Goal: Information Seeking & Learning: Learn about a topic

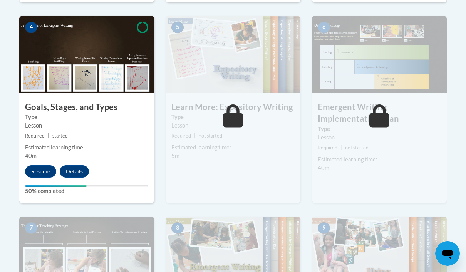
scroll to position [476, 0]
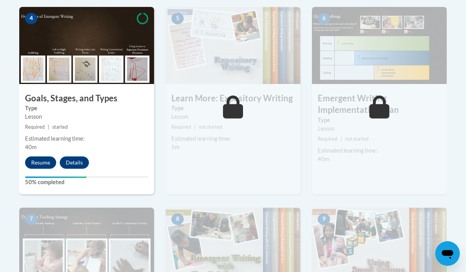
click at [40, 164] on button "Resume" at bounding box center [40, 162] width 31 height 12
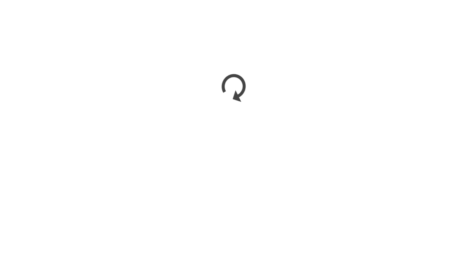
scroll to position [562, 0]
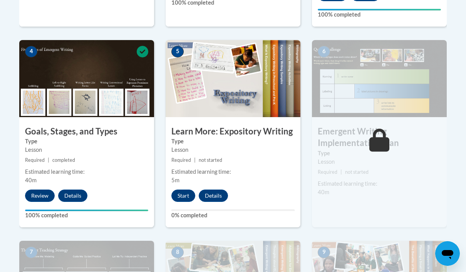
scroll to position [446, 0]
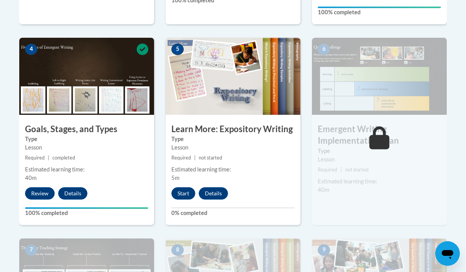
click at [186, 192] on button "Start" at bounding box center [183, 193] width 24 height 12
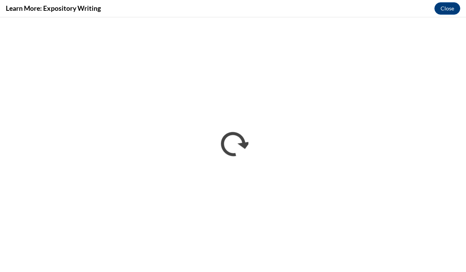
scroll to position [0, 0]
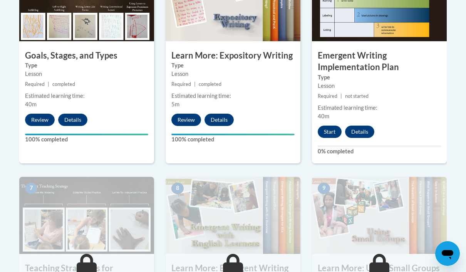
scroll to position [520, 0]
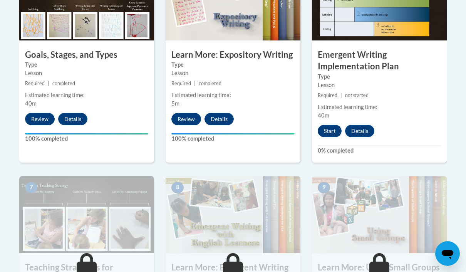
click at [336, 131] on button "Start" at bounding box center [330, 131] width 24 height 12
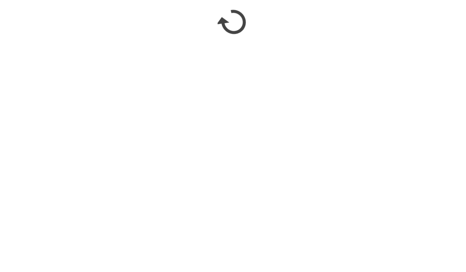
scroll to position [643, 0]
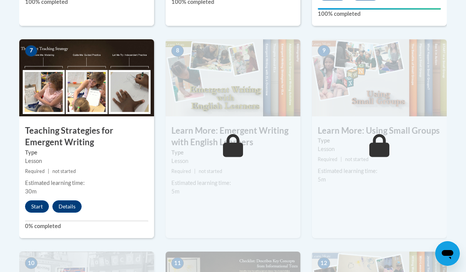
scroll to position [659, 0]
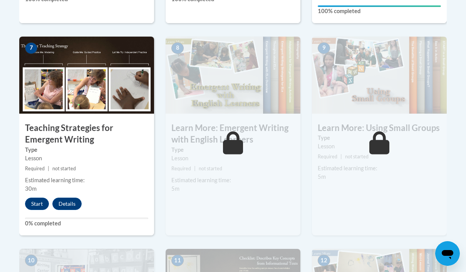
click at [38, 202] on button "Start" at bounding box center [37, 204] width 24 height 12
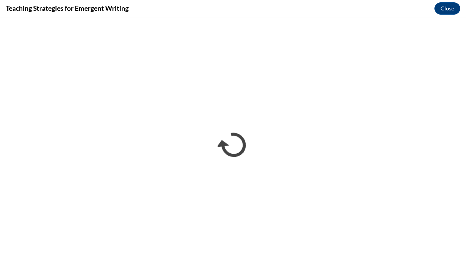
scroll to position [1145, 0]
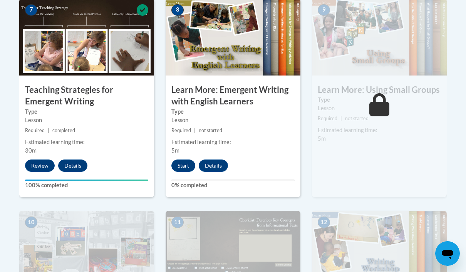
scroll to position [699, 0]
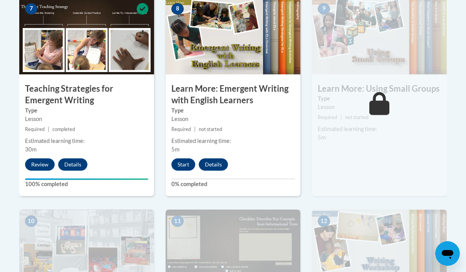
click at [183, 163] on button "Start" at bounding box center [183, 164] width 24 height 12
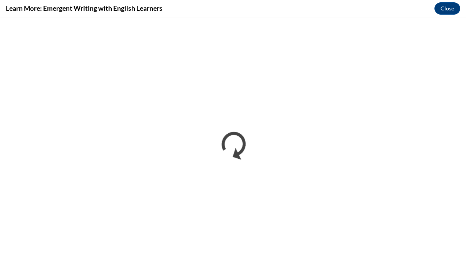
scroll to position [0, 0]
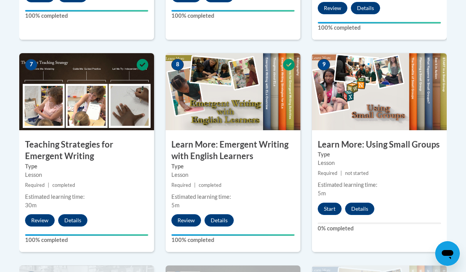
scroll to position [644, 0]
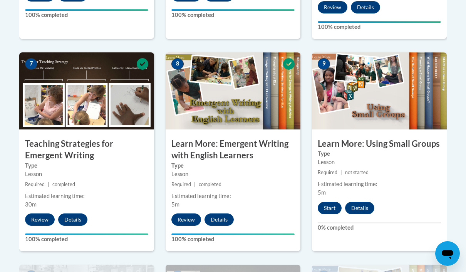
click at [328, 212] on button "Start" at bounding box center [330, 208] width 24 height 12
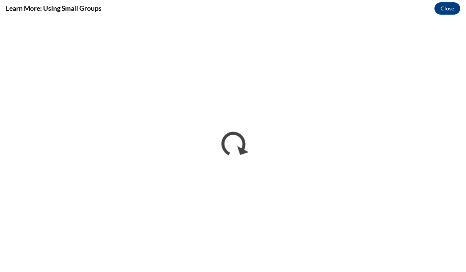
scroll to position [0, 0]
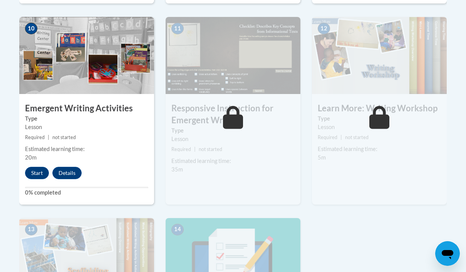
scroll to position [898, 0]
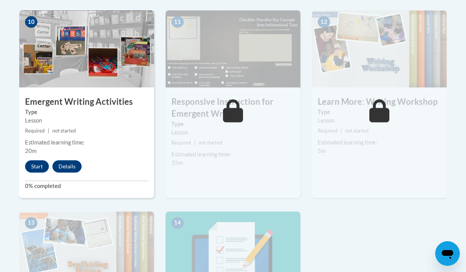
click at [40, 168] on button "Start" at bounding box center [37, 166] width 24 height 12
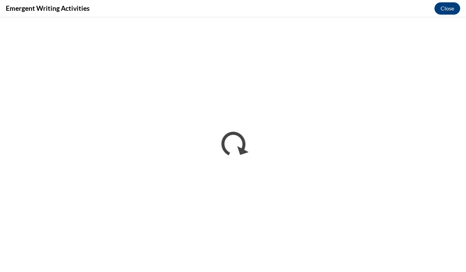
scroll to position [0, 0]
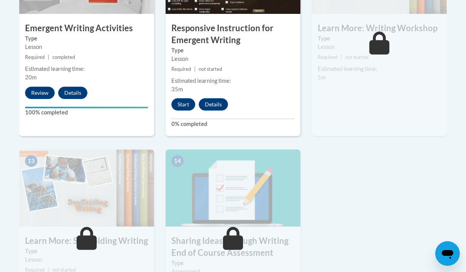
scroll to position [972, 0]
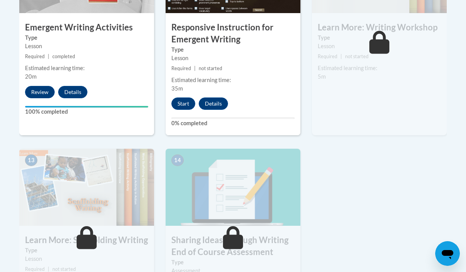
click at [182, 103] on button "Start" at bounding box center [183, 104] width 24 height 12
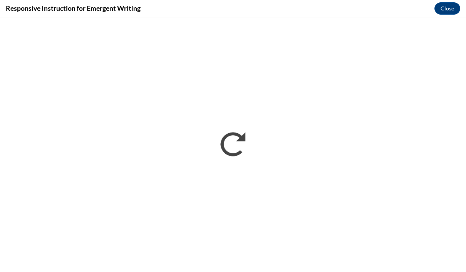
scroll to position [1180, 0]
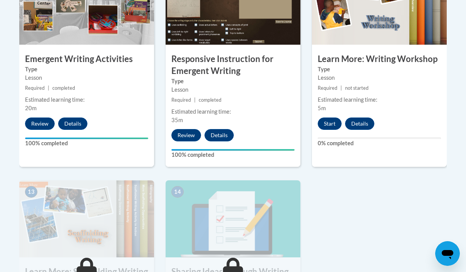
scroll to position [940, 0]
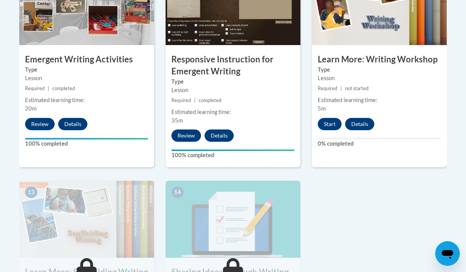
click at [330, 123] on button "Start" at bounding box center [330, 124] width 24 height 12
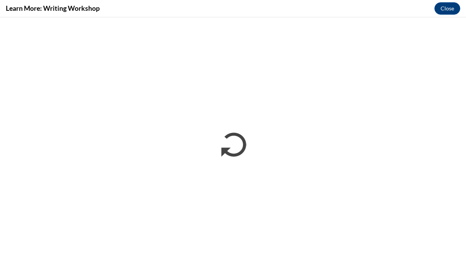
scroll to position [0, 0]
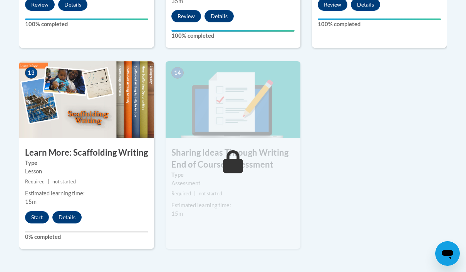
scroll to position [1071, 0]
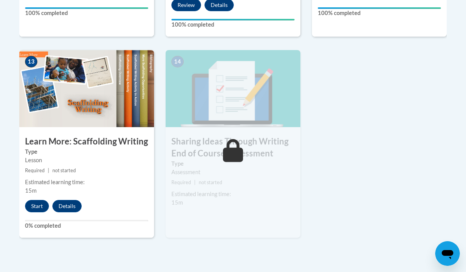
click at [34, 200] on button "Start" at bounding box center [37, 206] width 24 height 12
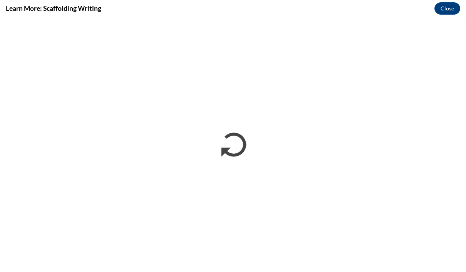
scroll to position [0, 0]
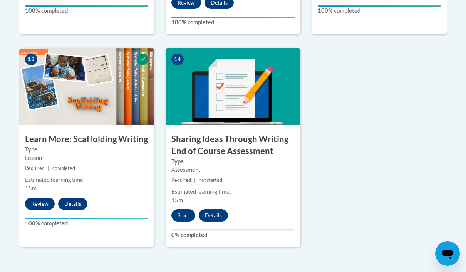
scroll to position [1074, 0]
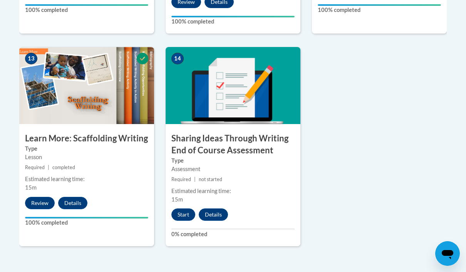
click at [183, 212] on button "Start" at bounding box center [183, 214] width 24 height 12
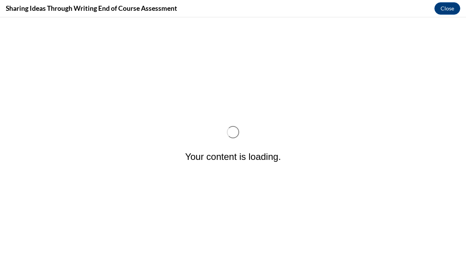
scroll to position [0, 0]
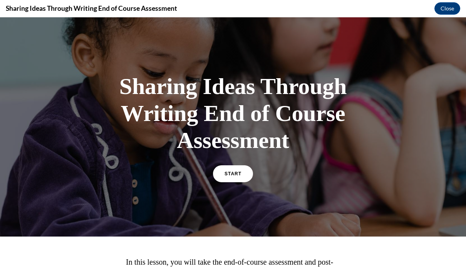
click at [235, 178] on link "START" at bounding box center [233, 173] width 40 height 17
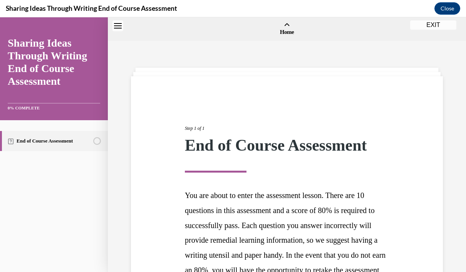
scroll to position [24, 0]
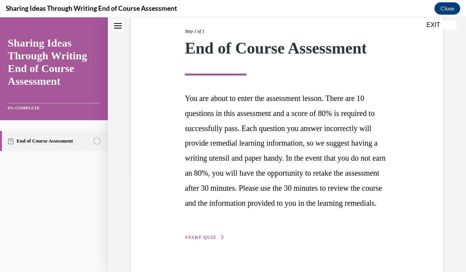
click at [205, 240] on span "START QUIZ" at bounding box center [201, 237] width 32 height 5
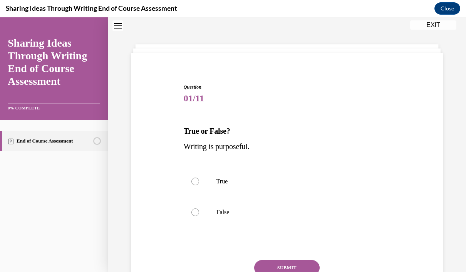
click at [193, 180] on div at bounding box center [196, 182] width 8 height 8
click at [193, 180] on input "True" at bounding box center [196, 182] width 8 height 8
radio input "true"
click at [293, 266] on button "SUBMIT" at bounding box center [287, 267] width 66 height 15
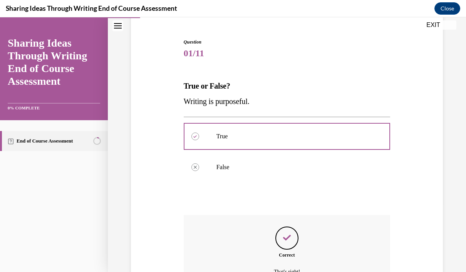
scroll to position [69, 0]
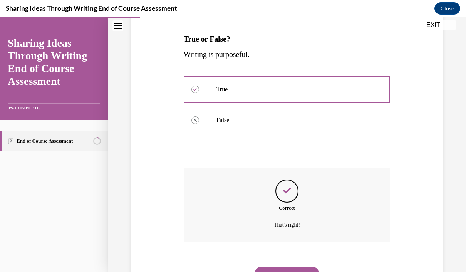
click at [293, 267] on button "NEXT" at bounding box center [287, 274] width 66 height 15
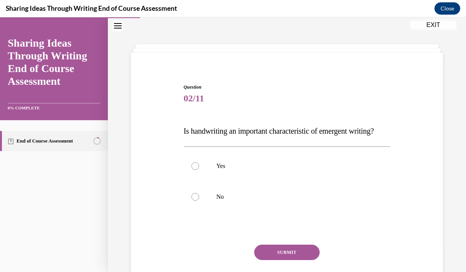
scroll to position [30, 0]
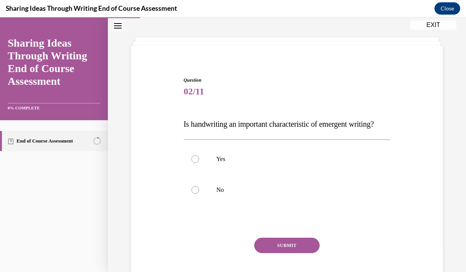
click at [188, 174] on label "Yes" at bounding box center [287, 159] width 207 height 31
click at [192, 163] on input "Yes" at bounding box center [196, 159] width 8 height 8
radio input "true"
click at [302, 253] on button "SUBMIT" at bounding box center [287, 245] width 66 height 15
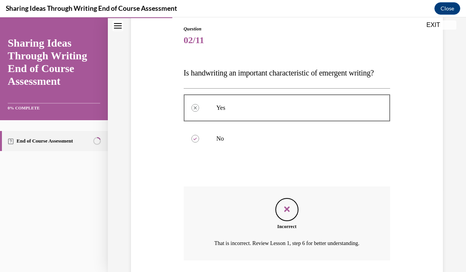
scroll to position [93, 0]
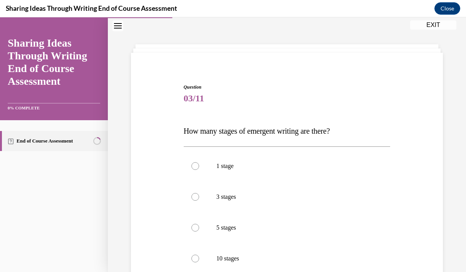
scroll to position [41, 0]
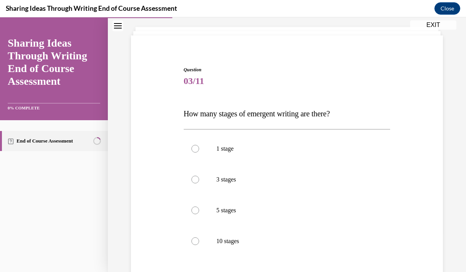
click at [230, 178] on p "3 stages" at bounding box center [294, 180] width 155 height 8
click at [199, 178] on input "3 stages" at bounding box center [196, 180] width 8 height 8
radio input "true"
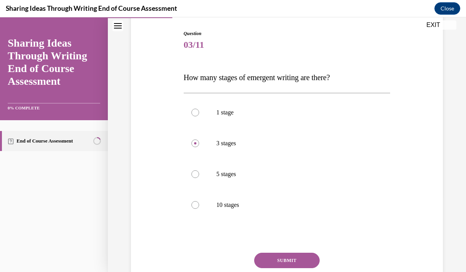
click at [301, 264] on button "SUBMIT" at bounding box center [287, 260] width 66 height 15
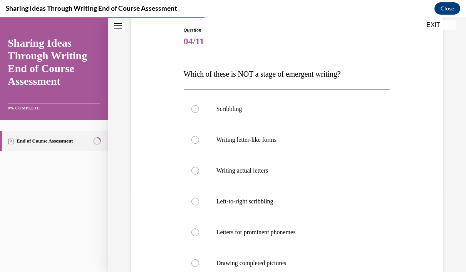
scroll to position [83, 0]
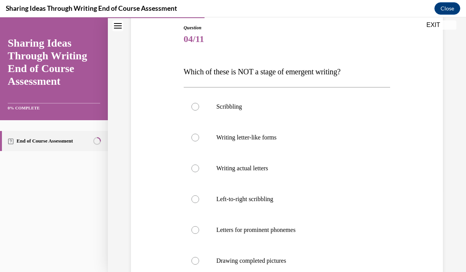
click at [197, 262] on div at bounding box center [196, 261] width 8 height 8
click at [197, 262] on input "Drawing completed pictures" at bounding box center [196, 261] width 8 height 8
radio input "true"
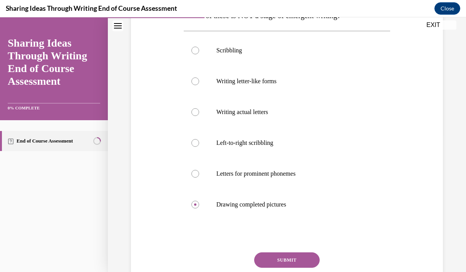
scroll to position [138, 0]
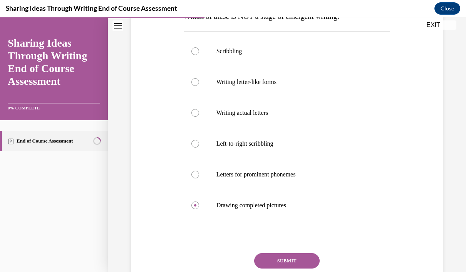
click at [293, 262] on button "SUBMIT" at bounding box center [287, 260] width 66 height 15
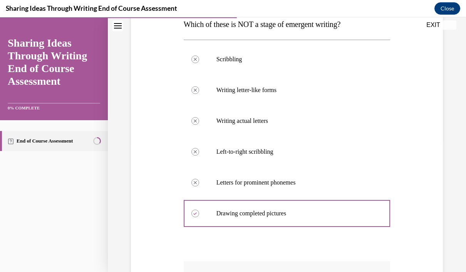
scroll to position [121, 0]
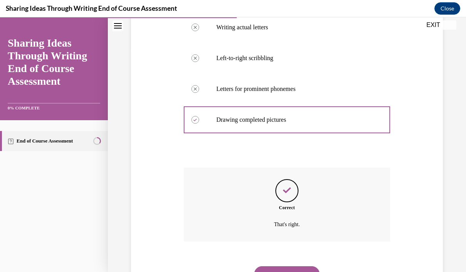
click at [289, 267] on button "NEXT" at bounding box center [287, 273] width 66 height 15
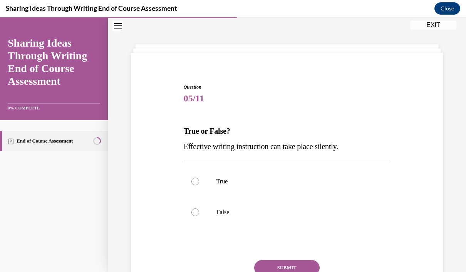
scroll to position [30, 0]
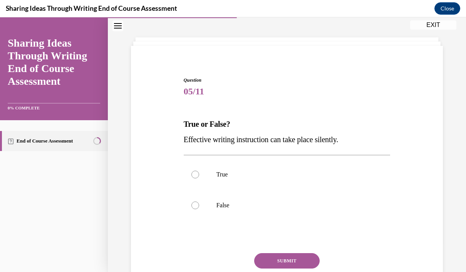
click at [260, 179] on label "True" at bounding box center [287, 174] width 207 height 31
click at [199, 178] on input "True" at bounding box center [196, 175] width 8 height 8
radio input "true"
click at [305, 264] on button "SUBMIT" at bounding box center [287, 260] width 66 height 15
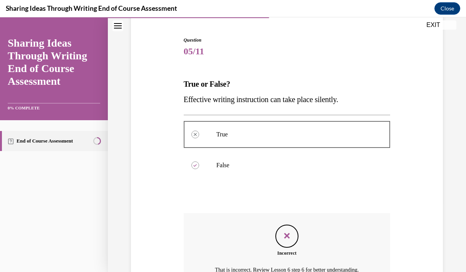
scroll to position [72, 0]
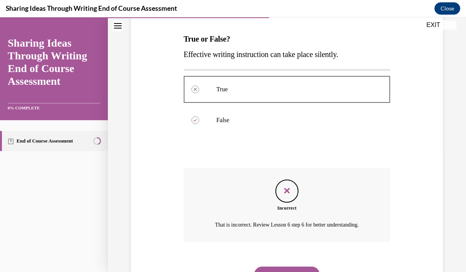
click at [291, 269] on button "NEXT" at bounding box center [287, 274] width 66 height 15
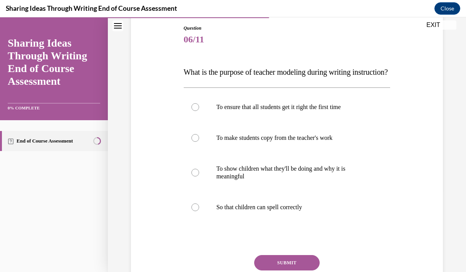
scroll to position [85, 0]
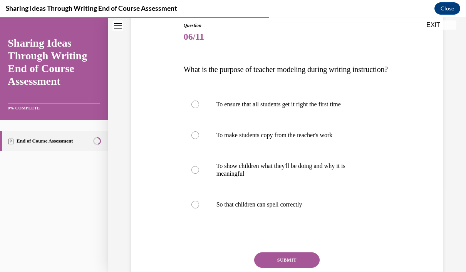
click at [199, 185] on label "To show children what they'll be doing and why it is meaningful" at bounding box center [287, 170] width 207 height 39
click at [199, 174] on input "To show children what they'll be doing and why it is meaningful" at bounding box center [196, 170] width 8 height 8
radio input "true"
click at [200, 148] on label "To make students copy from the teacher's work" at bounding box center [287, 135] width 207 height 31
click at [199, 139] on input "To make students copy from the teacher's work" at bounding box center [196, 135] width 8 height 8
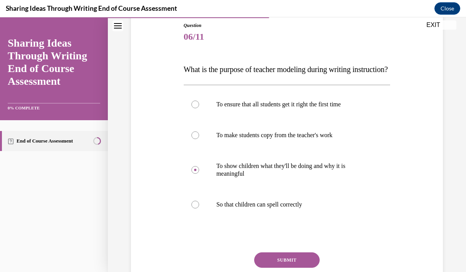
radio input "true"
click at [190, 188] on label "To show children what they'll be doing and why it is meaningful" at bounding box center [287, 170] width 207 height 39
click at [192, 174] on input "To show children what they'll be doing and why it is meaningful" at bounding box center [196, 170] width 8 height 8
radio input "true"
click at [300, 268] on button "SUBMIT" at bounding box center [287, 259] width 66 height 15
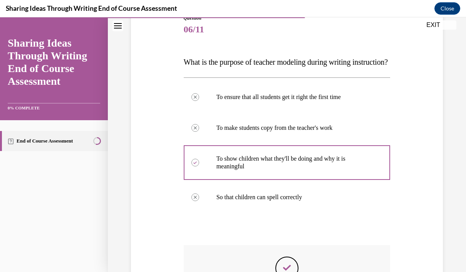
scroll to position [93, 0]
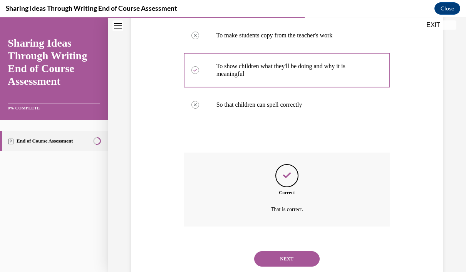
click at [294, 267] on button "NEXT" at bounding box center [287, 258] width 66 height 15
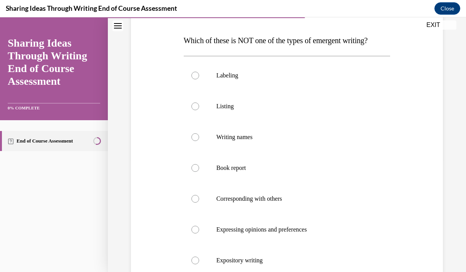
scroll to position [114, 0]
click at [193, 170] on div at bounding box center [196, 168] width 8 height 8
click at [193, 170] on input "Book report" at bounding box center [196, 168] width 8 height 8
radio input "true"
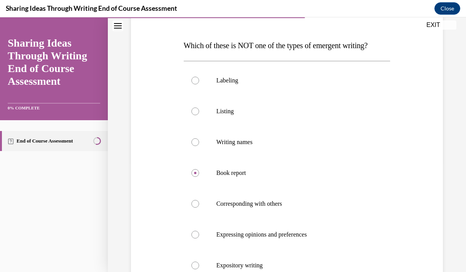
scroll to position [109, 0]
click at [280, 228] on label "Expressing opinions and preferences" at bounding box center [287, 234] width 207 height 31
click at [199, 230] on input "Expressing opinions and preferences" at bounding box center [196, 234] width 8 height 8
radio input "true"
click at [261, 168] on label "Book report" at bounding box center [287, 172] width 207 height 31
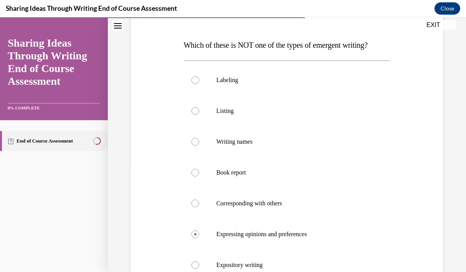
click at [199, 169] on input "Book report" at bounding box center [196, 173] width 8 height 8
radio input "true"
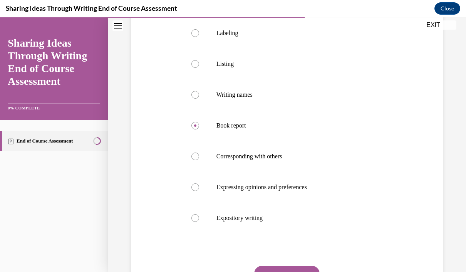
scroll to position [158, 0]
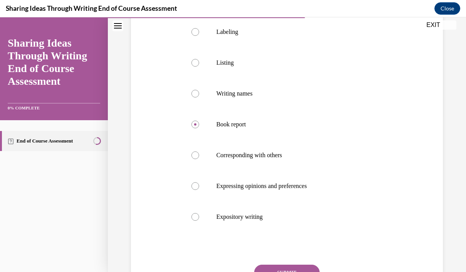
click at [297, 271] on button "SUBMIT" at bounding box center [287, 272] width 66 height 15
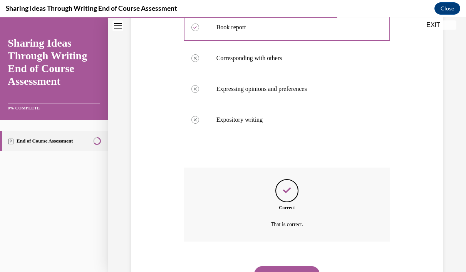
scroll to position [254, 0]
click at [293, 267] on button "NEXT" at bounding box center [287, 274] width 66 height 15
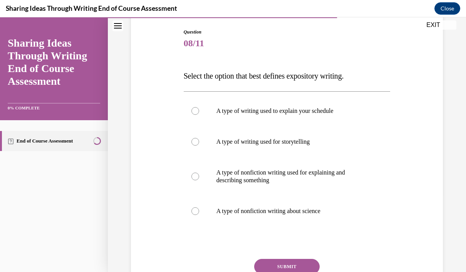
scroll to position [80, 0]
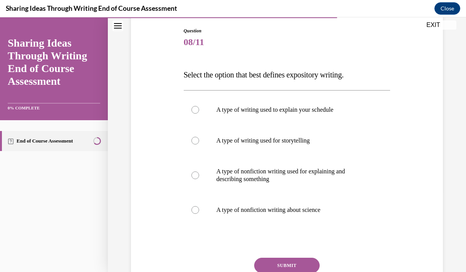
click at [193, 147] on label "A type of writing used for storytelling" at bounding box center [287, 140] width 207 height 31
click at [193, 145] on input "A type of writing used for storytelling" at bounding box center [196, 141] width 8 height 8
radio input "true"
click at [292, 267] on button "SUBMIT" at bounding box center [287, 265] width 66 height 15
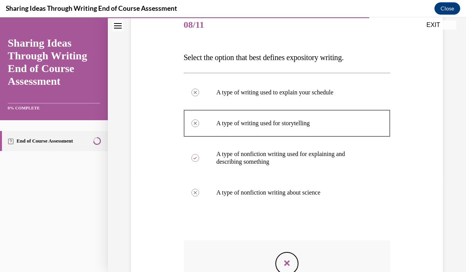
scroll to position [95, 0]
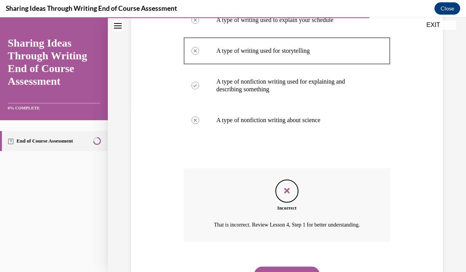
click at [297, 268] on button "NEXT" at bounding box center [287, 274] width 66 height 15
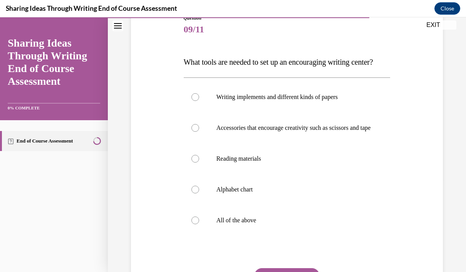
scroll to position [86, 0]
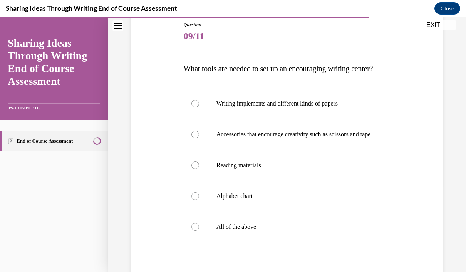
click at [235, 242] on label "All of the above" at bounding box center [287, 227] width 207 height 31
click at [199, 231] on input "All of the above" at bounding box center [196, 227] width 8 height 8
radio input "true"
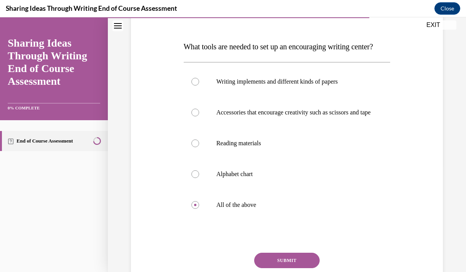
scroll to position [109, 0]
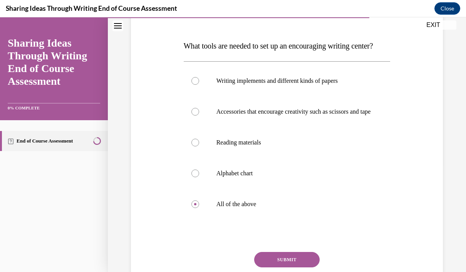
click at [305, 267] on button "SUBMIT" at bounding box center [287, 259] width 66 height 15
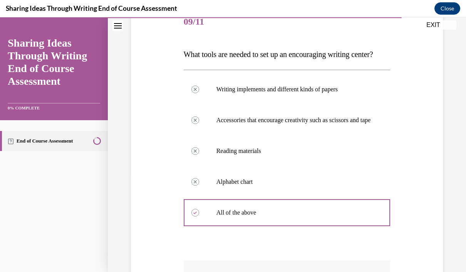
scroll to position [113, 0]
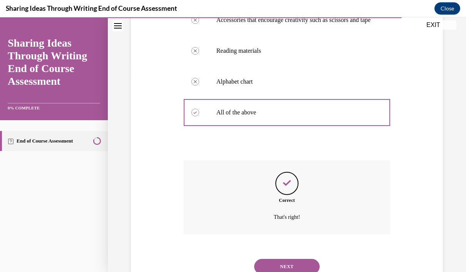
click at [299, 272] on button "NEXT" at bounding box center [287, 266] width 66 height 15
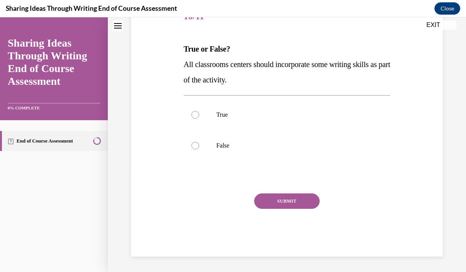
scroll to position [24, 0]
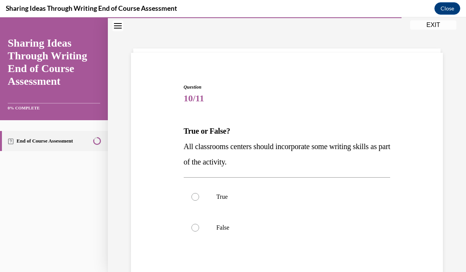
click at [186, 198] on label "True" at bounding box center [287, 197] width 207 height 31
click at [192, 198] on input "True" at bounding box center [196, 197] width 8 height 8
radio input "true"
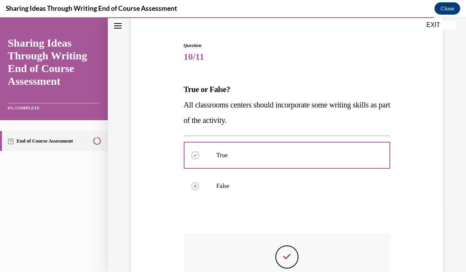
scroll to position [69, 0]
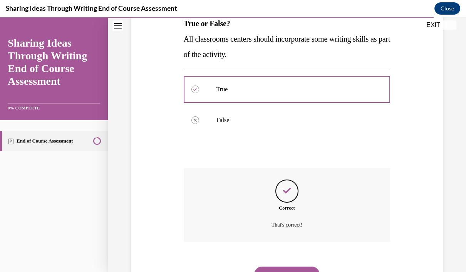
click at [294, 267] on button "NEXT" at bounding box center [287, 274] width 66 height 15
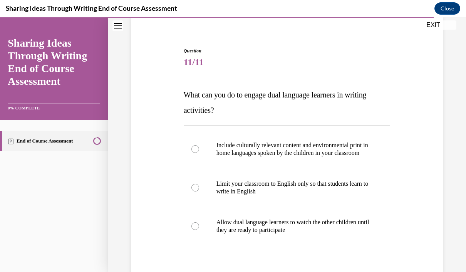
scroll to position [61, 0]
click at [325, 152] on p "Include culturally relevant content and environmental print in home languages s…" at bounding box center [294, 148] width 155 height 15
click at [199, 152] on input "Include culturally relevant content and environmental print in home languages s…" at bounding box center [196, 149] width 8 height 8
radio input "true"
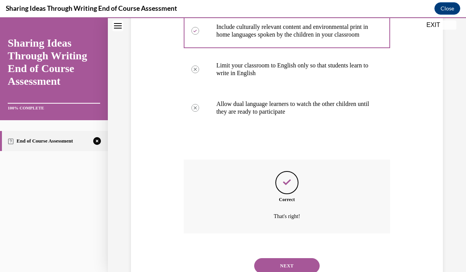
scroll to position [177, 0]
click at [299, 269] on button "NEXT" at bounding box center [287, 266] width 66 height 15
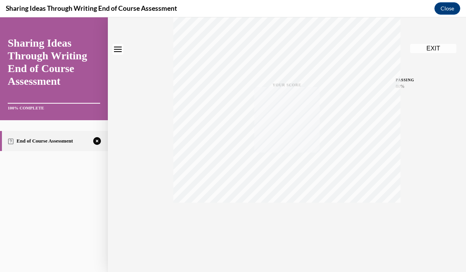
scroll to position [0, 0]
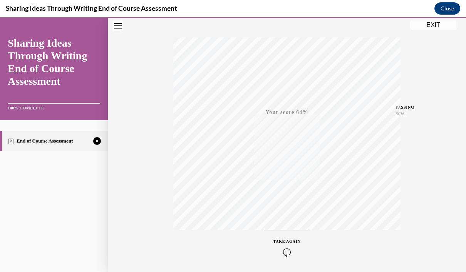
click at [286, 255] on icon "button" at bounding box center [287, 252] width 27 height 8
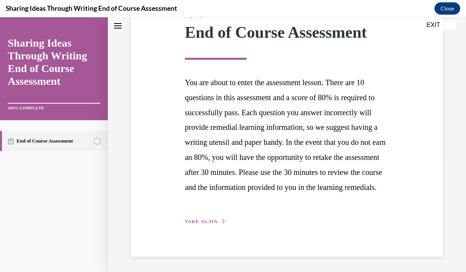
scroll to position [97, 0]
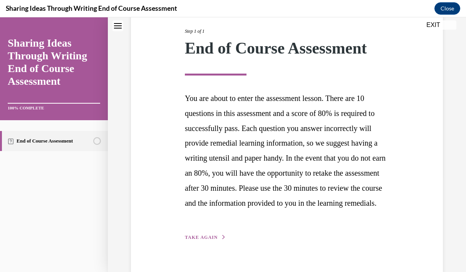
click at [214, 241] on button "TAKE AGAIN" at bounding box center [205, 237] width 41 height 7
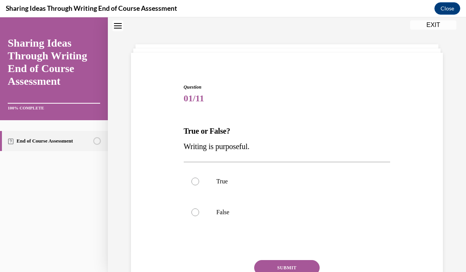
click at [198, 215] on div at bounding box center [196, 212] width 8 height 8
click at [198, 215] on input "False" at bounding box center [196, 212] width 8 height 8
radio input "true"
click at [197, 183] on div at bounding box center [196, 182] width 8 height 8
click at [197, 183] on input "True" at bounding box center [196, 182] width 8 height 8
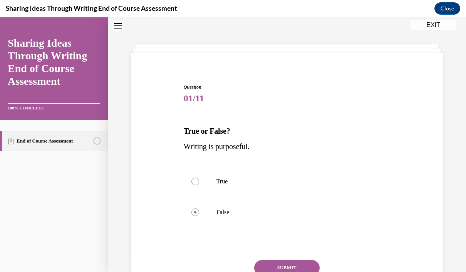
radio input "true"
click at [297, 271] on button "SUBMIT" at bounding box center [287, 267] width 66 height 15
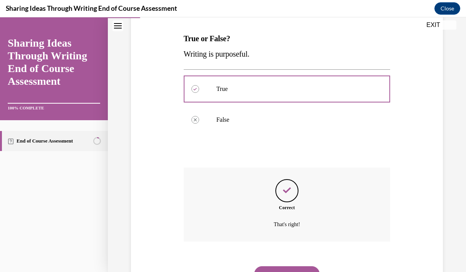
click at [293, 267] on button "NEXT" at bounding box center [287, 273] width 66 height 15
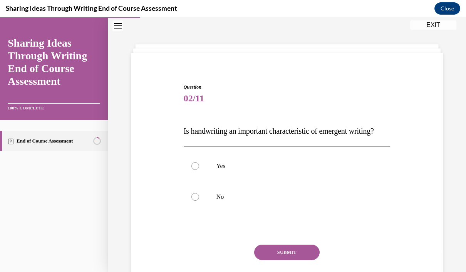
scroll to position [30, 0]
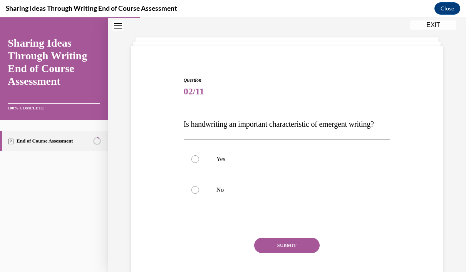
click at [188, 205] on label "No" at bounding box center [287, 190] width 207 height 31
click at [192, 194] on input "No" at bounding box center [196, 190] width 8 height 8
radio input "true"
click at [300, 253] on button "SUBMIT" at bounding box center [287, 245] width 66 height 15
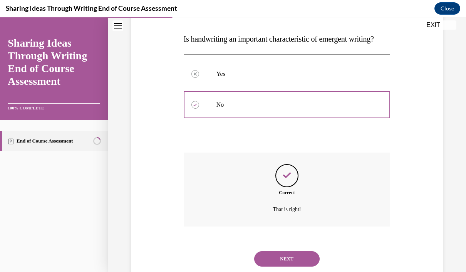
click at [298, 267] on button "NEXT" at bounding box center [287, 258] width 66 height 15
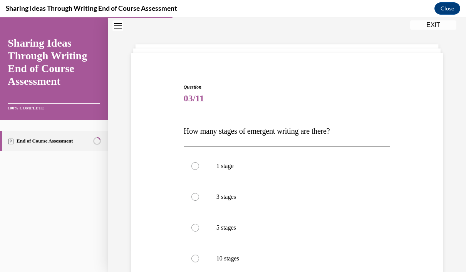
scroll to position [35, 0]
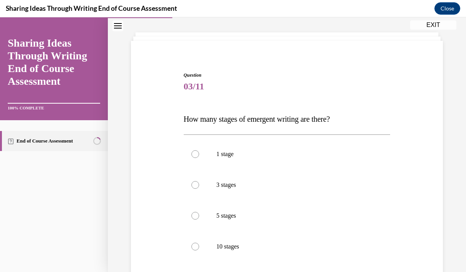
click at [243, 218] on p "5 stages" at bounding box center [294, 216] width 155 height 8
click at [199, 218] on input "5 stages" at bounding box center [196, 216] width 8 height 8
radio input "true"
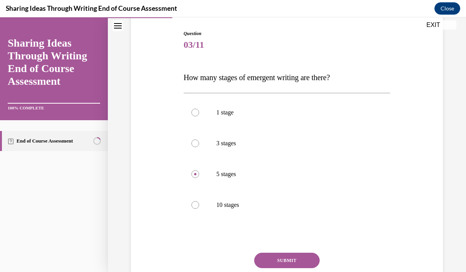
scroll to position [77, 0]
click at [300, 264] on button "SUBMIT" at bounding box center [287, 260] width 66 height 15
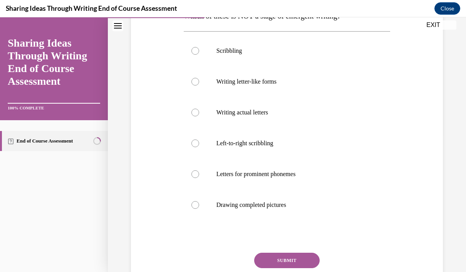
scroll to position [138, 0]
click at [194, 210] on label "Drawing completed pictures" at bounding box center [287, 205] width 207 height 31
click at [194, 209] on input "Drawing completed pictures" at bounding box center [196, 206] width 8 height 8
radio input "true"
click at [303, 265] on button "SUBMIT" at bounding box center [287, 260] width 66 height 15
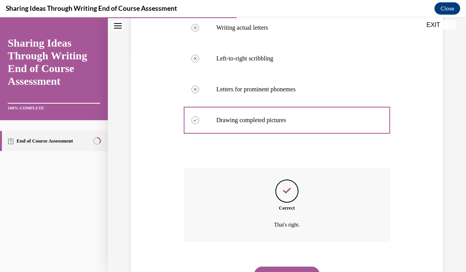
click at [289, 271] on button "NEXT" at bounding box center [287, 274] width 66 height 15
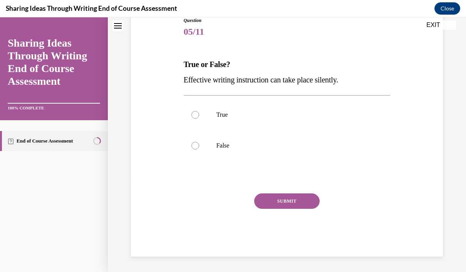
scroll to position [24, 0]
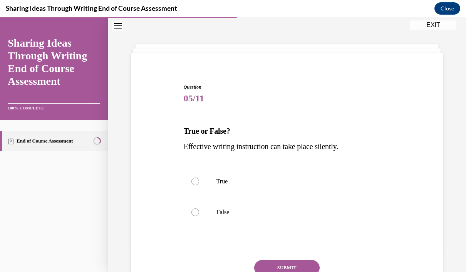
click at [192, 213] on div at bounding box center [196, 212] width 8 height 8
click at [192, 213] on input "False" at bounding box center [196, 212] width 8 height 8
radio input "true"
click at [300, 268] on button "SUBMIT" at bounding box center [287, 267] width 66 height 15
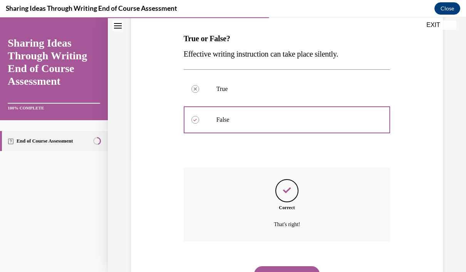
click at [290, 267] on button "NEXT" at bounding box center [287, 273] width 66 height 15
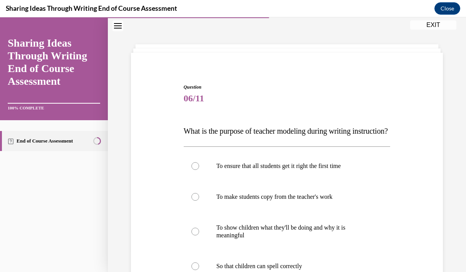
scroll to position [41, 0]
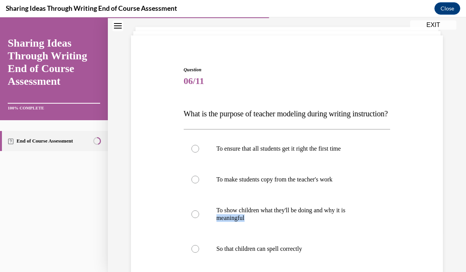
click at [197, 234] on label "To show children what they'll be doing and why it is meaningful" at bounding box center [287, 214] width 207 height 39
click at [197, 218] on input "To show children what they'll be doing and why it is meaningful" at bounding box center [196, 214] width 8 height 8
radio input "true"
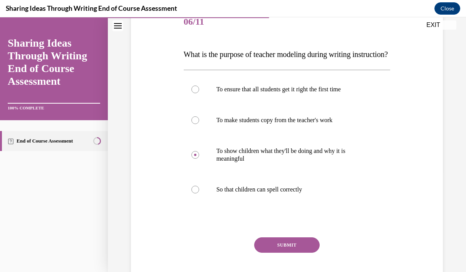
scroll to position [100, 0]
click at [296, 253] on button "SUBMIT" at bounding box center [287, 245] width 66 height 15
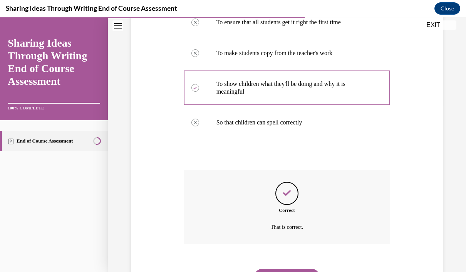
click at [300, 272] on button "NEXT" at bounding box center [287, 276] width 66 height 15
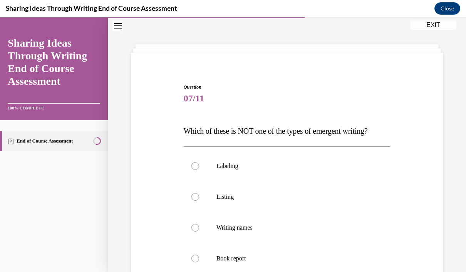
click at [191, 259] on label "Book report" at bounding box center [287, 258] width 207 height 31
click at [192, 259] on input "Book report" at bounding box center [196, 259] width 8 height 8
radio input "true"
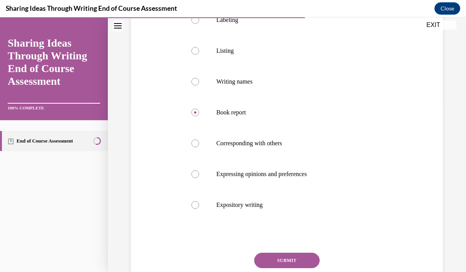
scroll to position [169, 0]
click at [291, 265] on button "SUBMIT" at bounding box center [287, 260] width 66 height 15
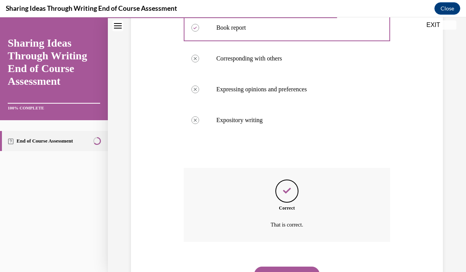
scroll to position [254, 0]
click at [292, 269] on button "NEXT" at bounding box center [287, 274] width 66 height 15
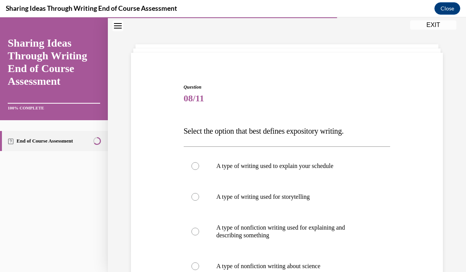
scroll to position [46, 0]
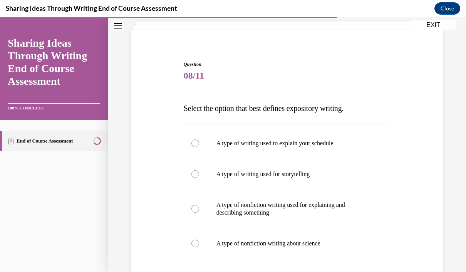
click at [192, 208] on div at bounding box center [196, 209] width 8 height 8
click at [192, 208] on input "A type of nonfiction writing used for explaining and describing something" at bounding box center [196, 209] width 8 height 8
radio input "true"
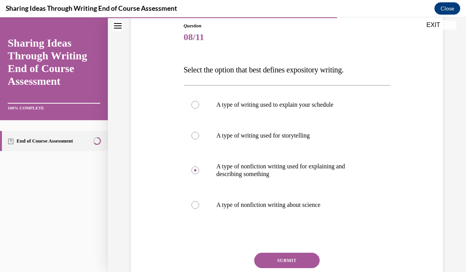
scroll to position [84, 0]
click at [297, 265] on button "SUBMIT" at bounding box center [287, 260] width 66 height 15
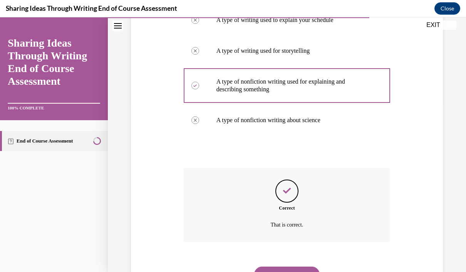
click at [295, 269] on button "NEXT" at bounding box center [287, 274] width 66 height 15
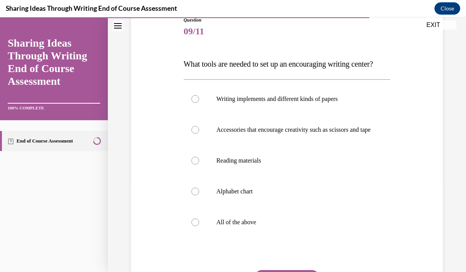
scroll to position [91, 0]
click at [190, 237] on label "All of the above" at bounding box center [287, 222] width 207 height 31
click at [192, 226] on input "All of the above" at bounding box center [196, 222] width 8 height 8
radio input "true"
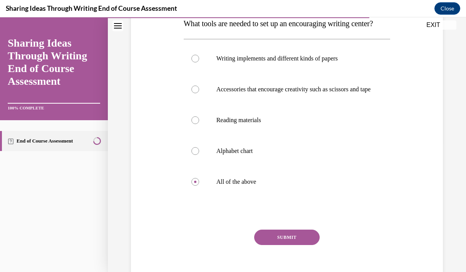
scroll to position [131, 0]
click at [295, 245] on button "SUBMIT" at bounding box center [287, 237] width 66 height 15
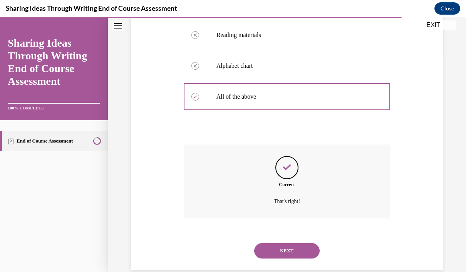
scroll to position [216, 0]
click at [293, 259] on button "NEXT" at bounding box center [287, 251] width 66 height 15
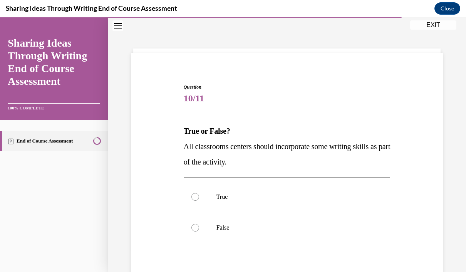
click at [194, 198] on div at bounding box center [196, 197] width 8 height 8
click at [194, 198] on input "True" at bounding box center [196, 197] width 8 height 8
radio input "true"
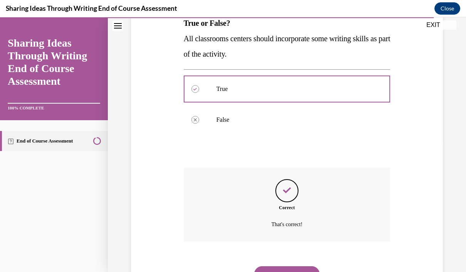
click at [294, 266] on button "NEXT" at bounding box center [287, 273] width 66 height 15
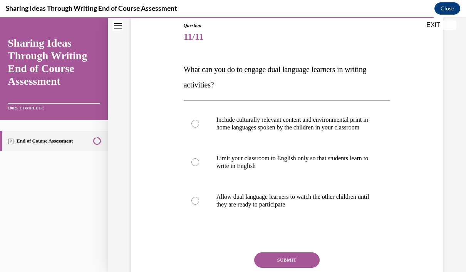
scroll to position [86, 0]
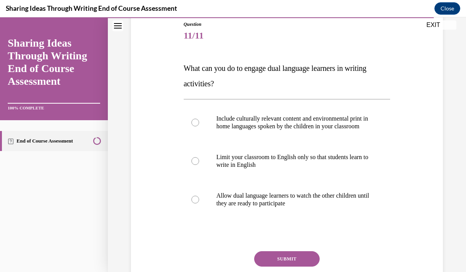
click at [201, 123] on label "Include culturally relevant content and environmental print in home languages s…" at bounding box center [287, 122] width 207 height 39
click at [199, 123] on input "Include culturally relevant content and environmental print in home languages s…" at bounding box center [196, 123] width 8 height 8
radio input "true"
click at [299, 267] on button "SUBMIT" at bounding box center [287, 258] width 66 height 15
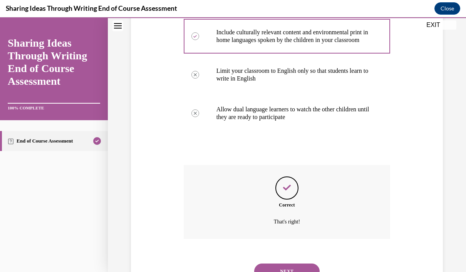
scroll to position [173, 0]
click at [298, 272] on button "NEXT" at bounding box center [287, 271] width 66 height 15
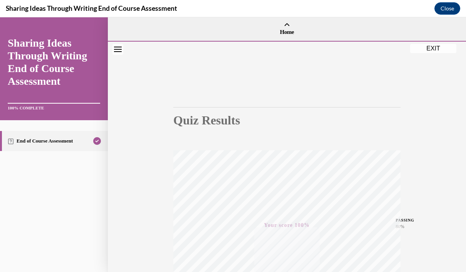
scroll to position [0, 0]
click at [434, 49] on button "EXIT" at bounding box center [433, 48] width 46 height 9
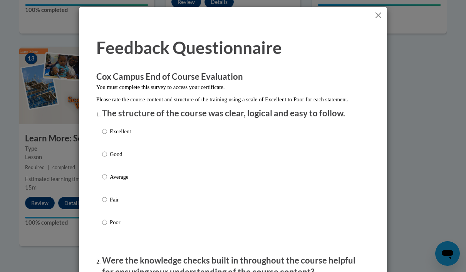
click at [104, 137] on label "Excellent" at bounding box center [116, 137] width 29 height 21
click at [104, 136] on input "Excellent" at bounding box center [104, 131] width 5 height 8
radio input "true"
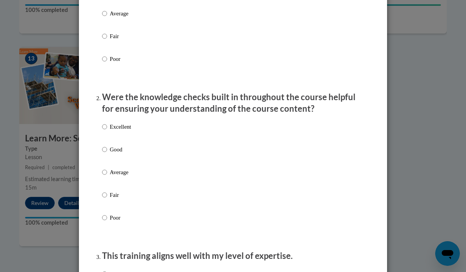
scroll to position [171, 0]
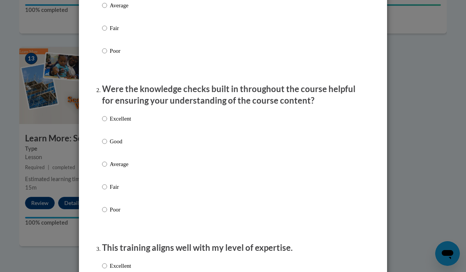
click at [103, 145] on label "Good" at bounding box center [116, 147] width 29 height 21
click at [103, 145] on input "Good" at bounding box center [104, 141] width 5 height 8
radio input "true"
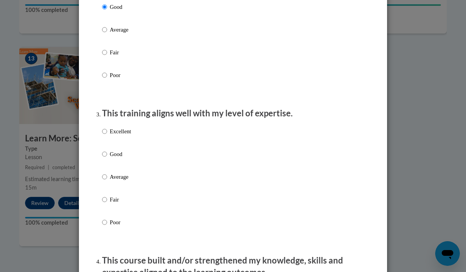
click at [106, 128] on input "Excellent" at bounding box center [104, 131] width 5 height 8
radio input "true"
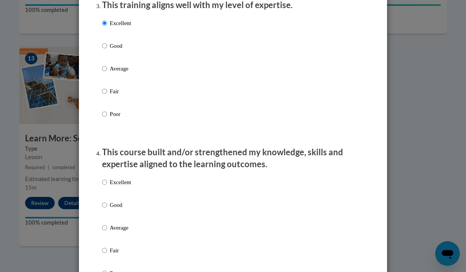
click at [106, 204] on input "Good" at bounding box center [104, 205] width 5 height 8
radio input "true"
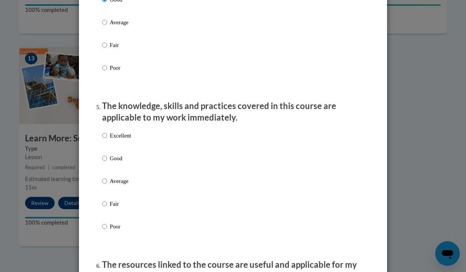
scroll to position [620, 0]
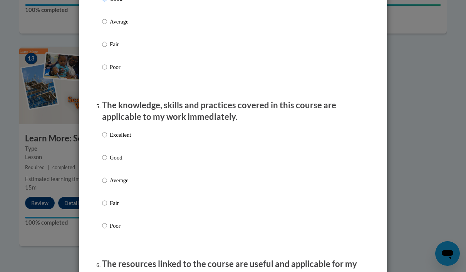
click at [107, 132] on input "Excellent" at bounding box center [104, 135] width 5 height 8
radio input "true"
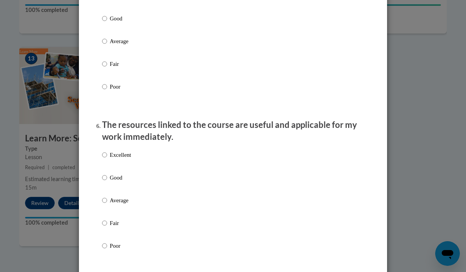
click at [104, 174] on input "Good" at bounding box center [104, 177] width 5 height 8
radio input "true"
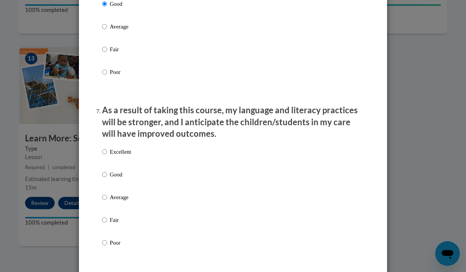
scroll to position [939, 0]
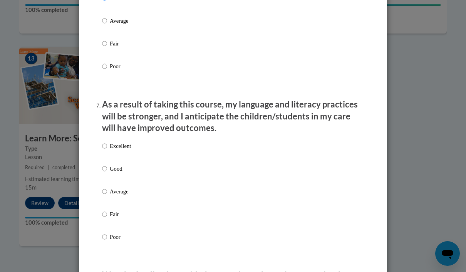
click at [106, 165] on input "Good" at bounding box center [104, 169] width 5 height 8
radio input "true"
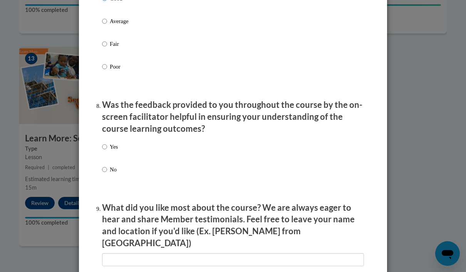
scroll to position [1111, 0]
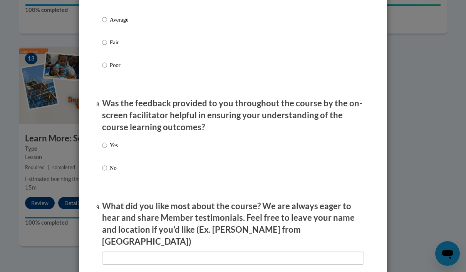
click at [107, 141] on input "Yes" at bounding box center [104, 145] width 5 height 8
radio input "true"
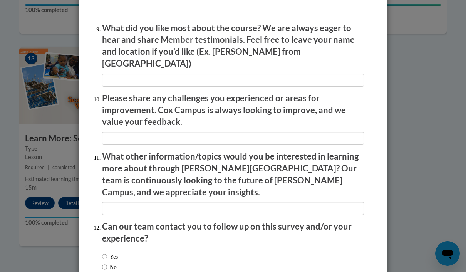
scroll to position [1288, 0]
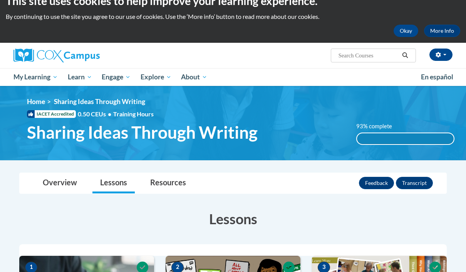
scroll to position [19, 0]
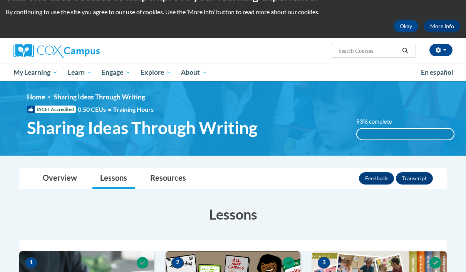
click at [56, 179] on link "Overview" at bounding box center [60, 178] width 50 height 20
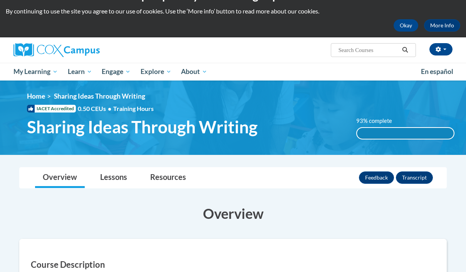
scroll to position [0, 0]
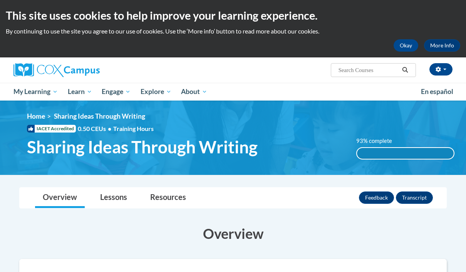
click at [408, 47] on button "Okay" at bounding box center [406, 45] width 25 height 12
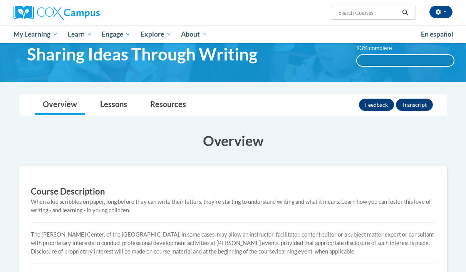
scroll to position [35, 0]
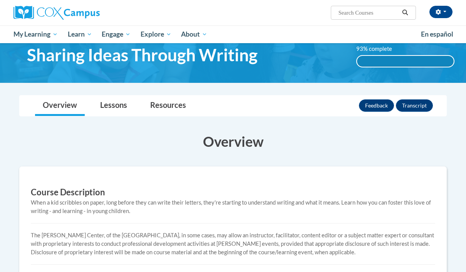
click at [129, 109] on link "Lessons" at bounding box center [113, 106] width 42 height 20
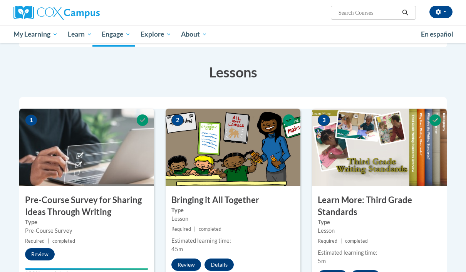
scroll to position [102, 0]
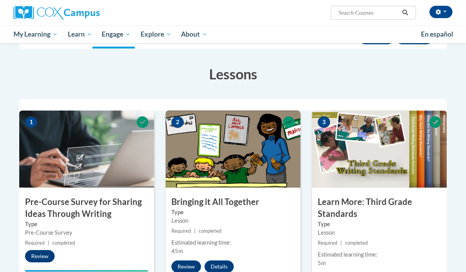
click at [0, 0] on span "Certificates" at bounding box center [0, 0] width 0 height 0
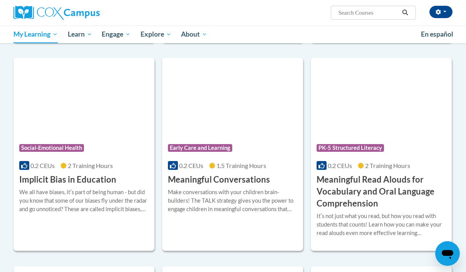
scroll to position [574, 0]
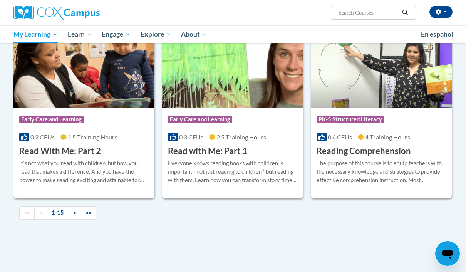
click at [81, 208] on link "»" at bounding box center [75, 212] width 13 height 13
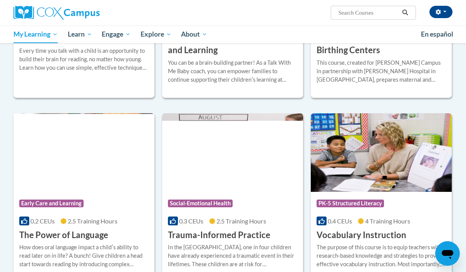
scroll to position [470, 0]
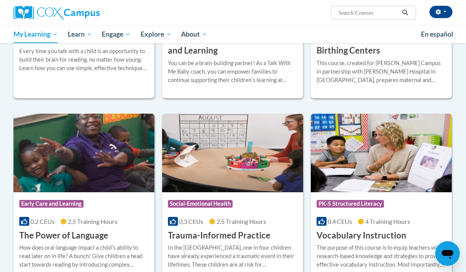
click at [400, 166] on img at bounding box center [381, 153] width 141 height 79
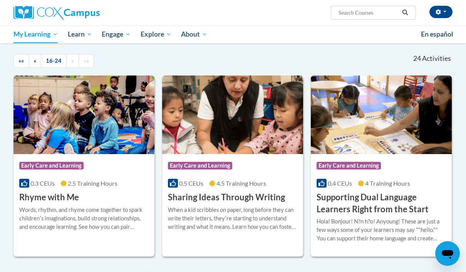
scroll to position [115, 0]
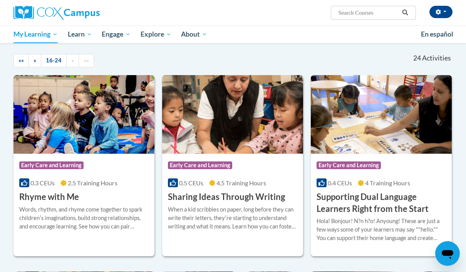
click at [260, 133] on img at bounding box center [232, 114] width 141 height 79
